Goal: Task Accomplishment & Management: Manage account settings

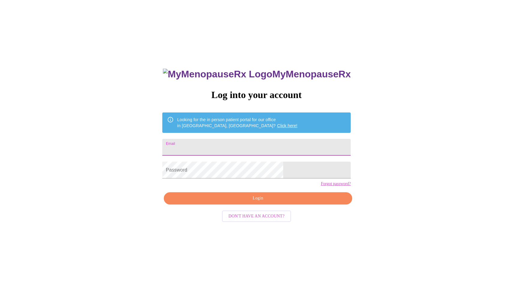
click at [247, 145] on input "Email" at bounding box center [256, 147] width 188 height 17
type input "[EMAIL_ADDRESS][DOMAIN_NAME]"
click at [242, 202] on span "Login" at bounding box center [258, 198] width 174 height 7
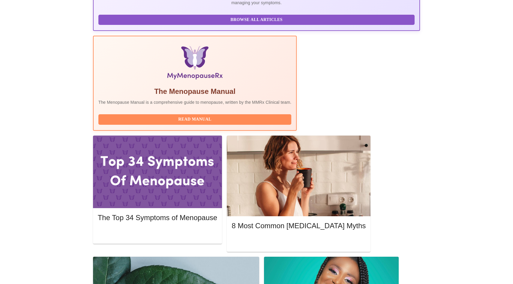
scroll to position [162, 0]
